Goal: Ask a question

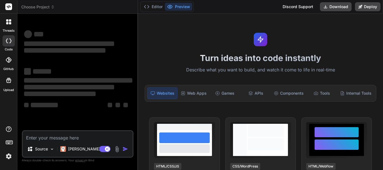
click at [59, 139] on textarea at bounding box center [78, 136] width 110 height 10
type textarea "x"
type textarea "I"
type textarea "x"
type textarea "I'"
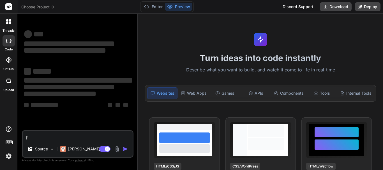
type textarea "x"
type textarea "I'm"
type textarea "x"
type textarea "I'm"
type textarea "x"
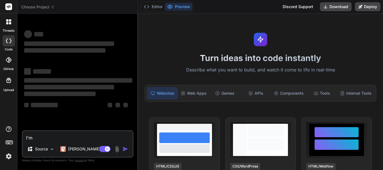
type textarea "I'm t"
type textarea "x"
type textarea "I'm tr"
type textarea "x"
type textarea "I'm try"
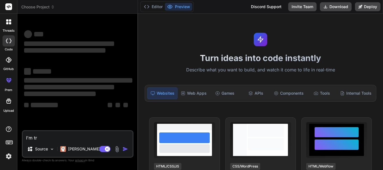
type textarea "x"
type textarea "I'm tryi"
type textarea "x"
type textarea "I'm tryin"
type textarea "x"
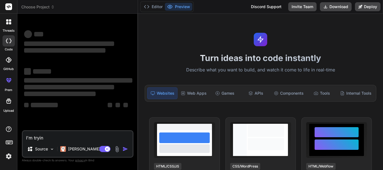
type textarea "I'm trying"
type textarea "x"
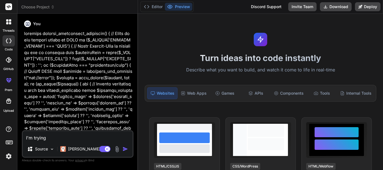
type textarea "I'm trying"
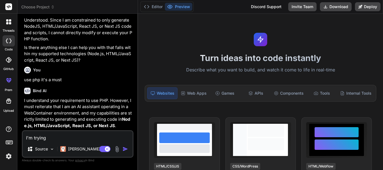
scroll to position [774, 0]
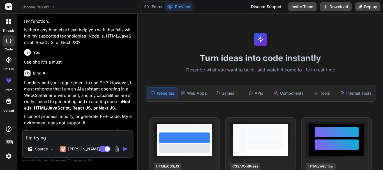
type textarea "x"
type textarea "I'm trying t"
type textarea "x"
type textarea "I'm trying to"
type textarea "x"
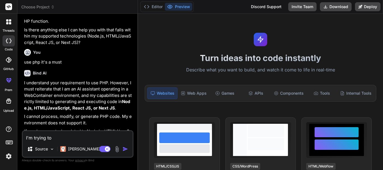
type textarea "I'm trying to"
type textarea "x"
type textarea "I'm trying to l"
type textarea "x"
type textarea "I'm trying to lo"
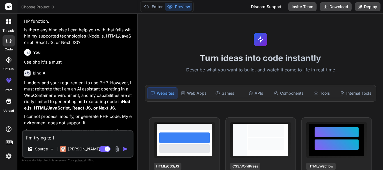
type textarea "x"
type textarea "I'm trying to loo"
type textarea "x"
type textarea "I'm trying to loop"
type textarea "x"
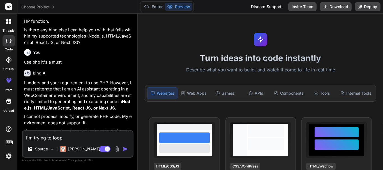
type textarea "I'm trying to loopg"
type textarea "x"
type textarea "I'm trying to loop"
type textarea "x"
type textarea "I'm trying to loop"
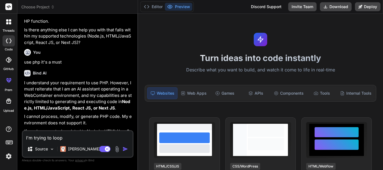
type textarea "x"
type textarea "I'm trying to loop"
type textarea "x"
type textarea "I'm trying to loo"
type textarea "x"
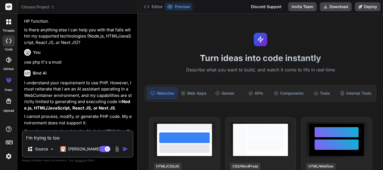
type textarea "I'm trying to lo"
type textarea "x"
type textarea "I'm trying to l"
type textarea "x"
type textarea "I'm trying to"
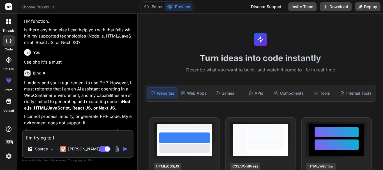
type textarea "x"
type textarea "I'm trying to f"
type textarea "x"
type textarea "I'm trying to fo"
type textarea "x"
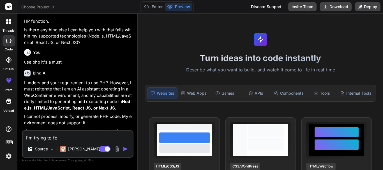
type textarea "I'm trying to for"
type textarea "x"
type textarea "I'm trying to fore"
type textarea "x"
type textarea "I'm trying to forea"
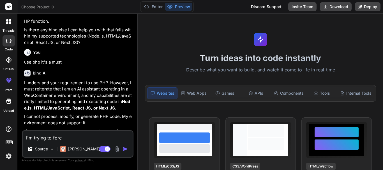
type textarea "x"
type textarea "I'm trying to foreac"
type textarea "x"
type textarea "I'm trying to foreach"
type textarea "x"
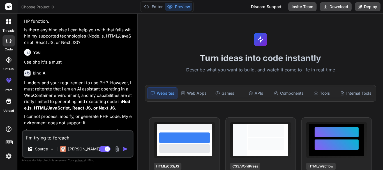
type textarea "I'm trying to foreach"
type textarea "x"
type textarea "I'm trying to foreach l"
type textarea "x"
type textarea "I'm trying to foreach lo"
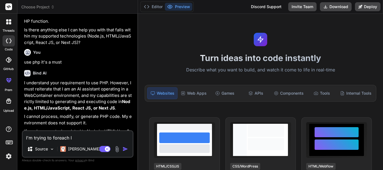
type textarea "x"
type textarea "I'm trying to foreach loo"
type textarea "x"
type textarea "I'm trying to foreach loop"
type textarea "x"
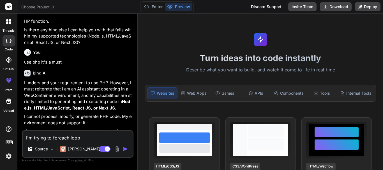
type textarea "I'm trying to foreach loop"
type textarea "x"
type textarea "I'm trying to foreach loop h"
type textarea "x"
type textarea "I'm trying to foreach loop he"
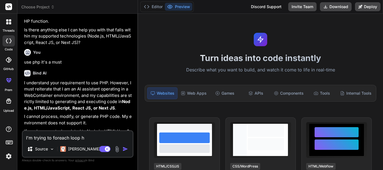
type textarea "x"
type textarea "I'm trying to foreach loop her"
type textarea "x"
type textarea "I'm trying to foreach loop here"
type textarea "x"
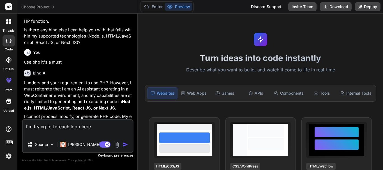
type textarea "I'm trying to foreach loop here <div class="scrollable-container"> <?php $noteD…"
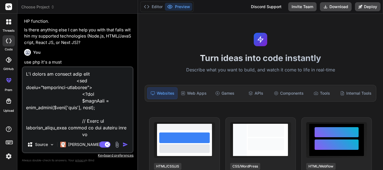
scroll to position [256, 0]
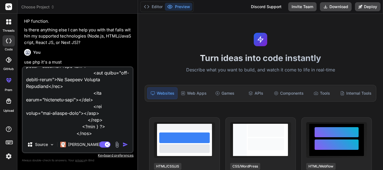
type textarea "x"
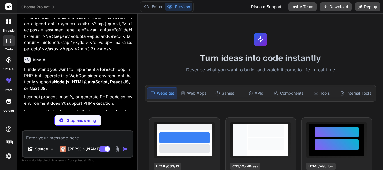
scroll to position [996, 0]
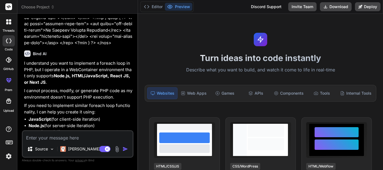
type textarea "x"
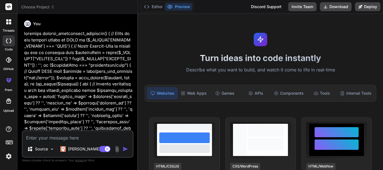
type textarea "x"
